Goal: Information Seeking & Learning: Learn about a topic

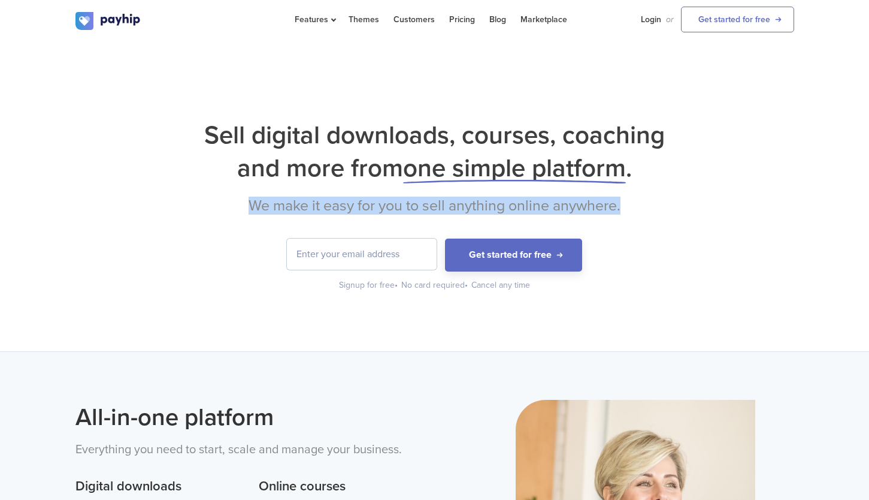
drag, startPoint x: 249, startPoint y: 208, endPoint x: 633, endPoint y: 207, distance: 383.9
click at [633, 207] on h2 "We make it easy for you to sell anything online anywhere." at bounding box center [434, 205] width 719 height 18
drag, startPoint x: 507, startPoint y: 204, endPoint x: 155, endPoint y: 203, distance: 351.6
click at [155, 203] on h2 "We make it easy for you to sell anything online anywhere." at bounding box center [434, 205] width 719 height 18
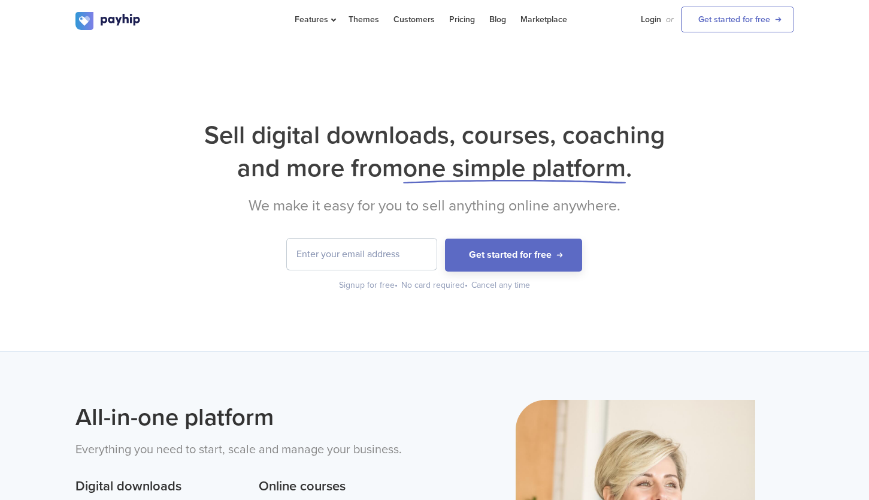
click at [639, 229] on div "Sell digital downloads, courses, coaching and more from one simple platform . W…" at bounding box center [434, 205] width 719 height 173
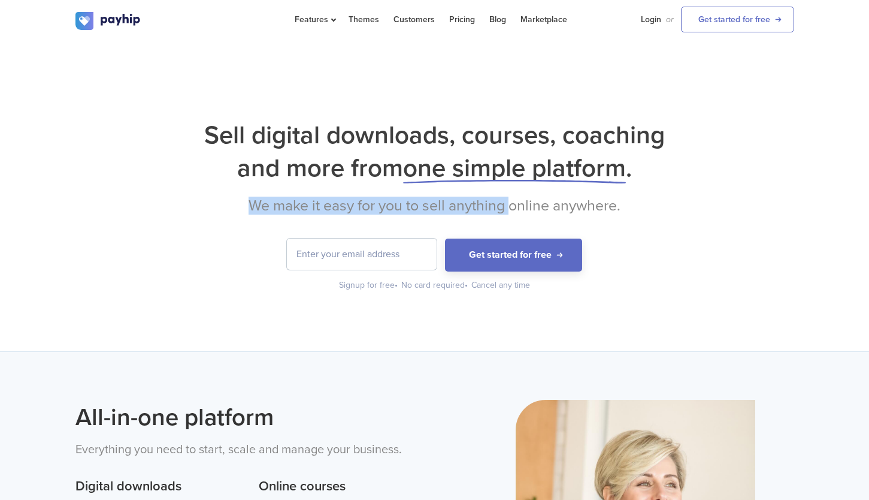
drag, startPoint x: 503, startPoint y: 204, endPoint x: 192, endPoint y: 204, distance: 310.9
click at [192, 204] on h2 "We make it easy for you to sell anything online anywhere." at bounding box center [434, 205] width 719 height 18
click at [320, 208] on h2 "We make it easy for you to sell anything online anywhere." at bounding box center [434, 205] width 719 height 18
drag, startPoint x: 259, startPoint y: 204, endPoint x: 764, endPoint y: 204, distance: 504.9
click at [764, 204] on h2 "We make it easy for you to sell anything online anywhere." at bounding box center [434, 205] width 719 height 18
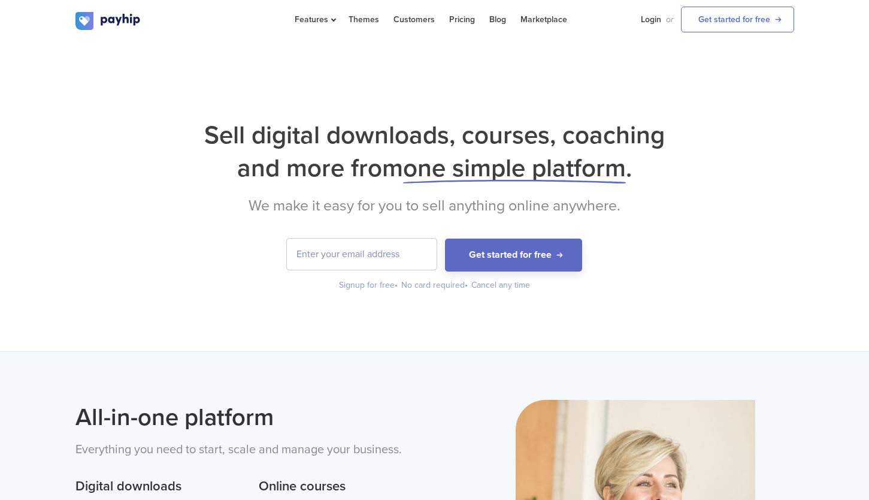
click at [678, 300] on div "Sell digital downloads, courses, coaching and more from one simple platform . W…" at bounding box center [434, 196] width 869 height 310
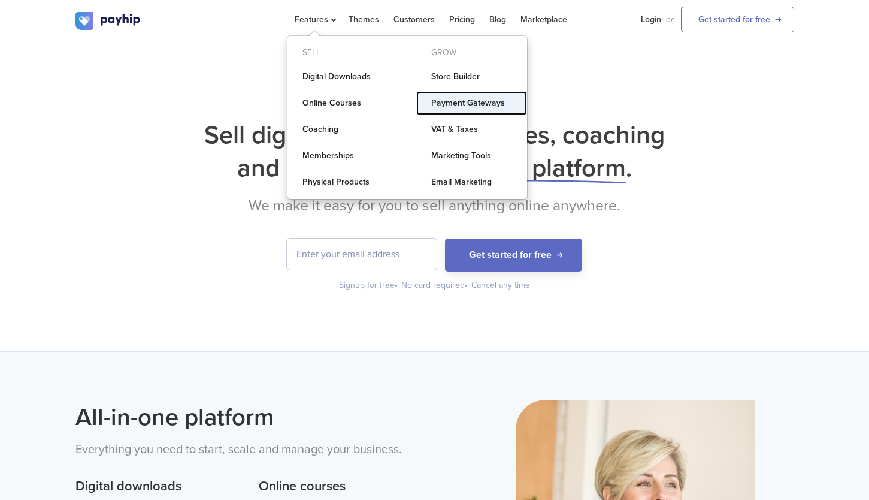
click at [470, 107] on link "Payment Gateways" at bounding box center [471, 103] width 111 height 24
